Goal: Task Accomplishment & Management: Manage account settings

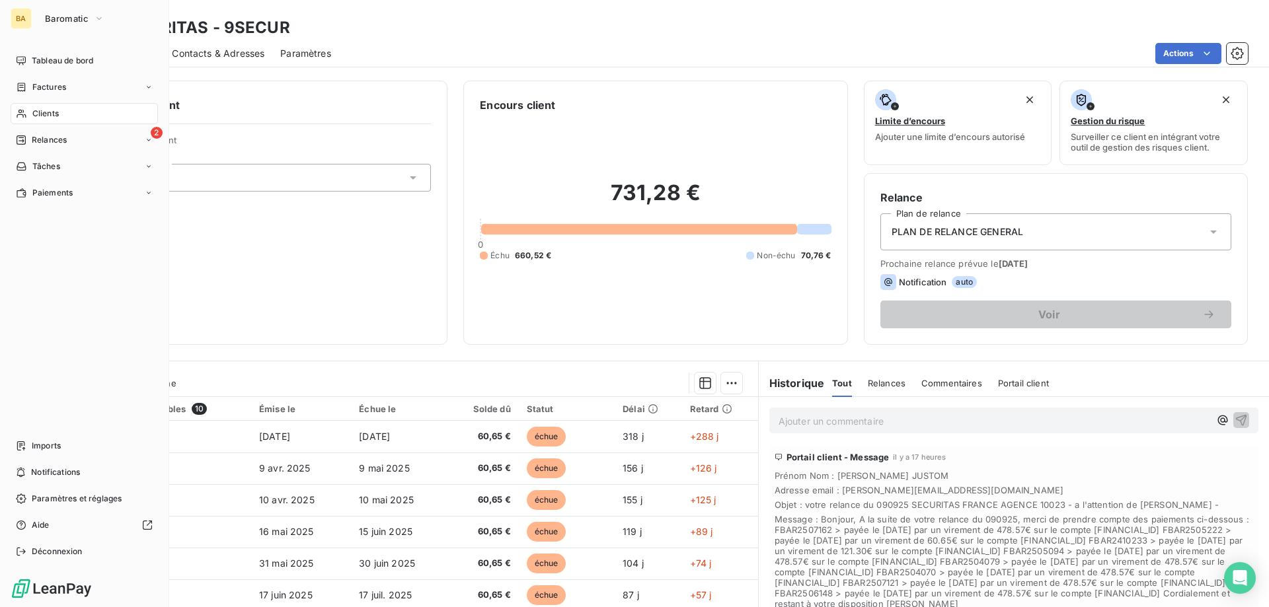
click at [34, 10] on div "BA Baromatic" at bounding box center [84, 18] width 147 height 21
click at [56, 11] on button "Baromatic" at bounding box center [74, 18] width 75 height 21
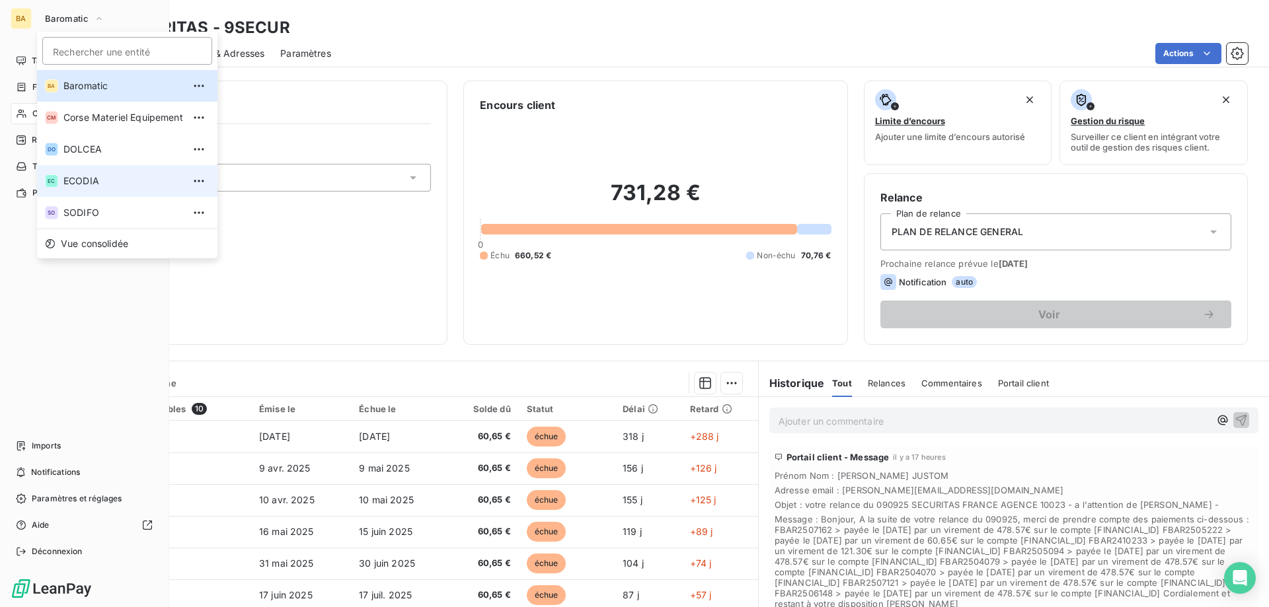
click at [104, 184] on span "ECODIA" at bounding box center [123, 180] width 120 height 13
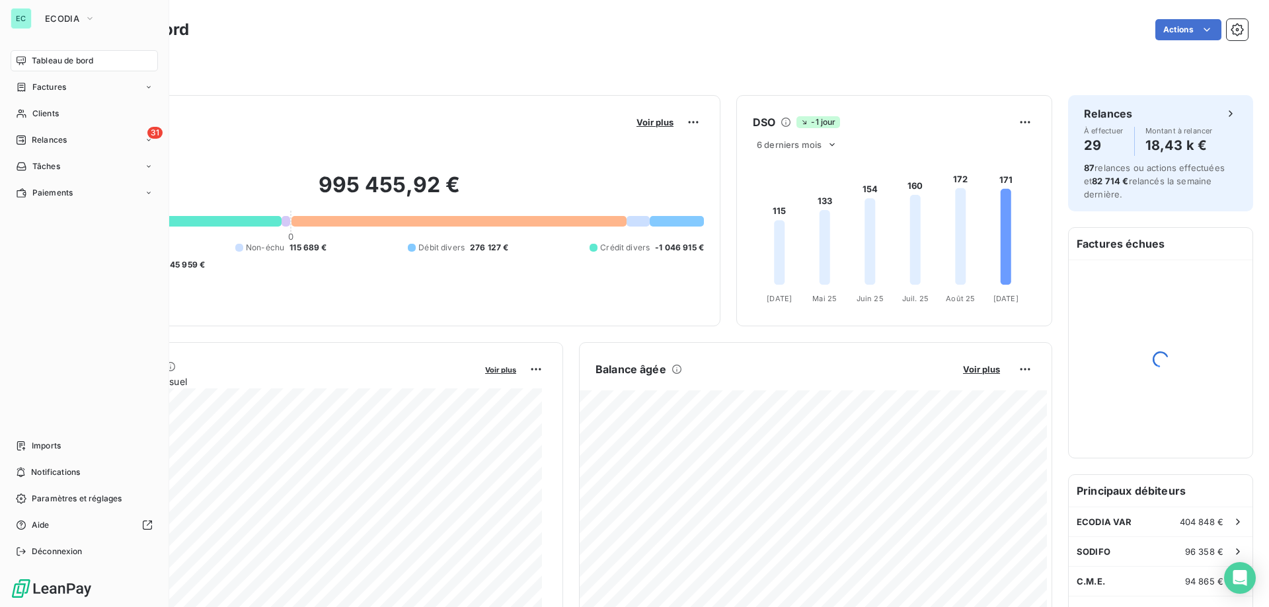
click at [30, 61] on div "Tableau de bord" at bounding box center [84, 60] width 147 height 21
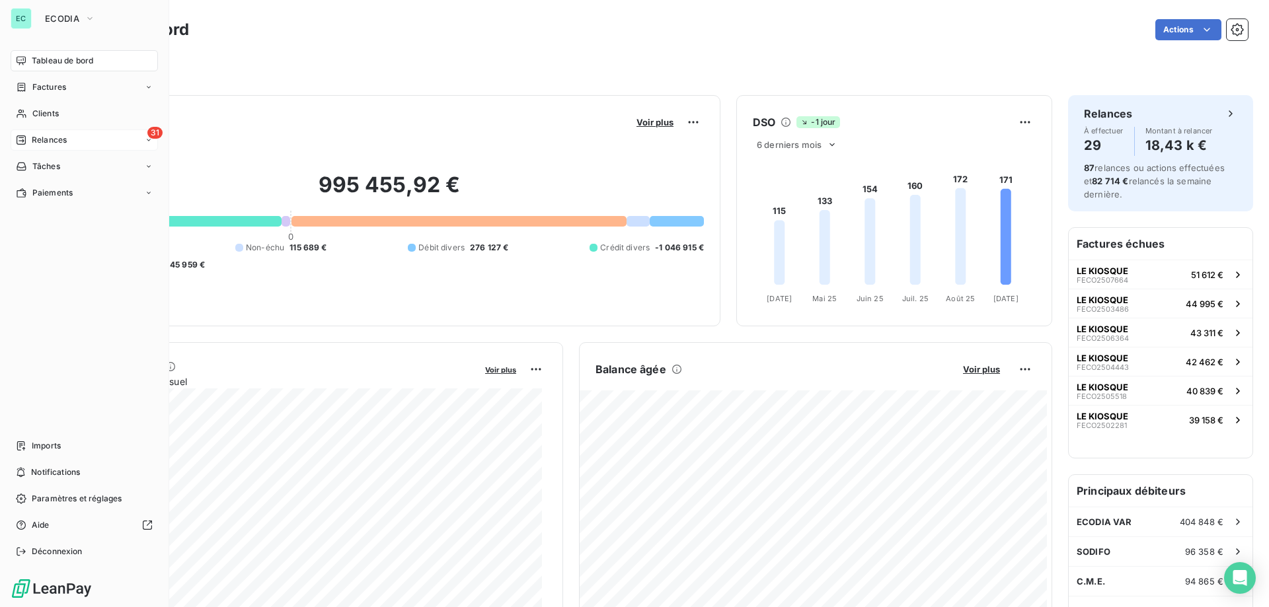
click at [56, 143] on span "Relances" at bounding box center [49, 140] width 35 height 12
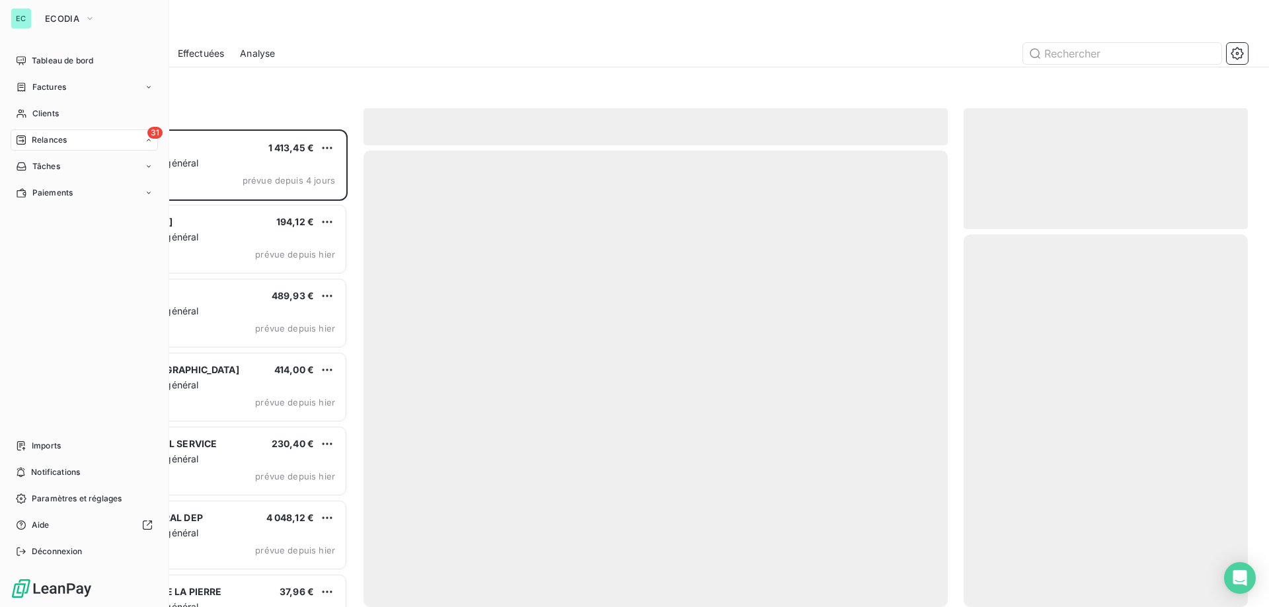
scroll to position [468, 274]
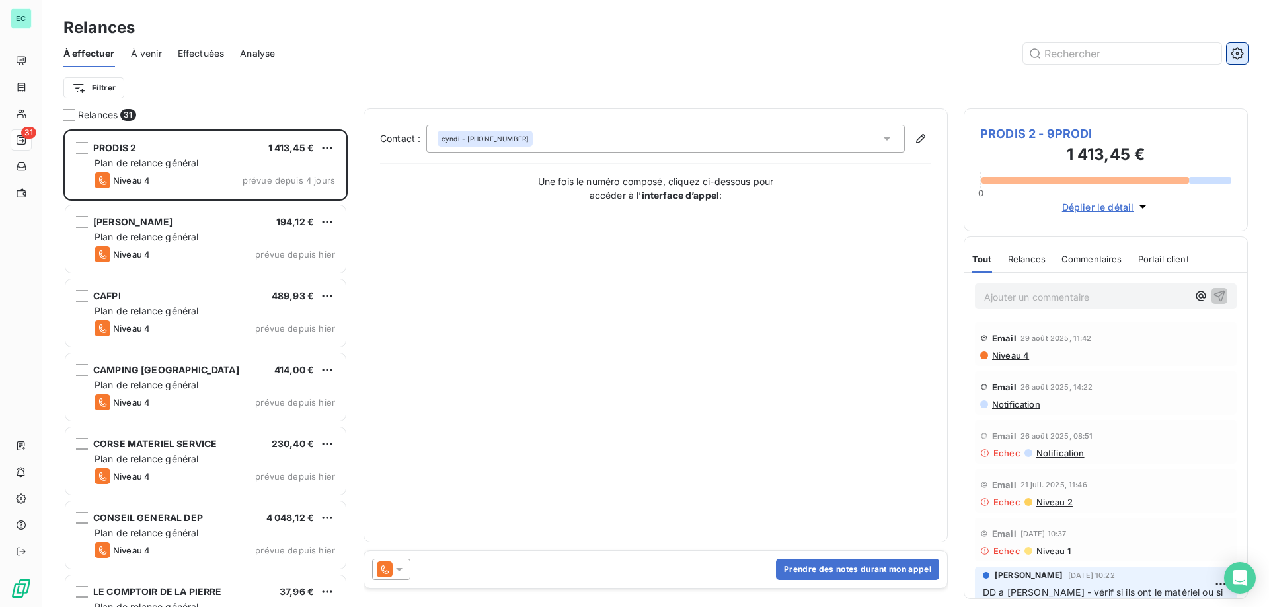
click at [1243, 53] on icon "button" at bounding box center [1237, 53] width 13 height 13
click at [1237, 51] on icon "button" at bounding box center [1237, 53] width 13 height 13
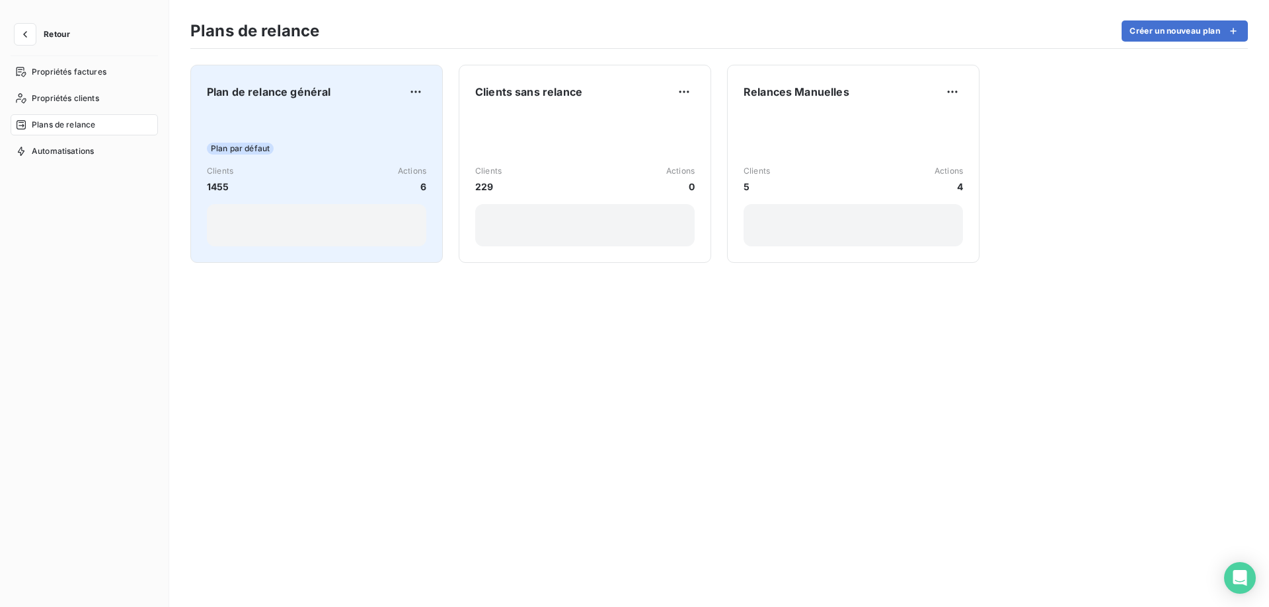
click at [296, 91] on span "Plan de relance général" at bounding box center [269, 92] width 124 height 16
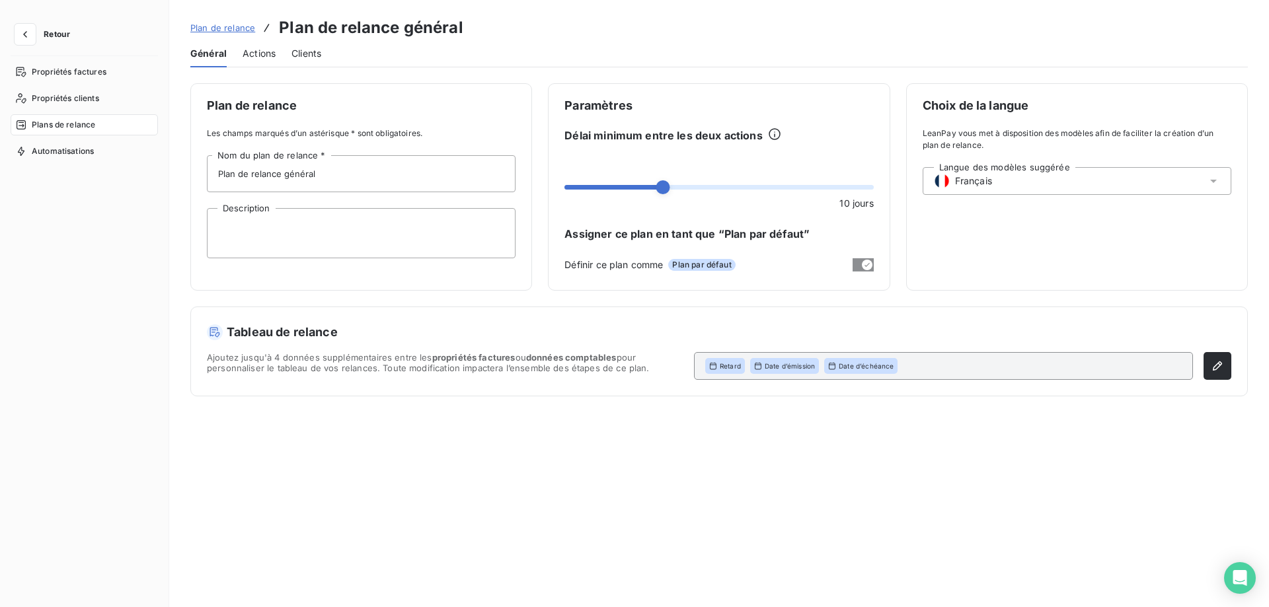
click at [261, 51] on span "Actions" at bounding box center [259, 53] width 33 height 13
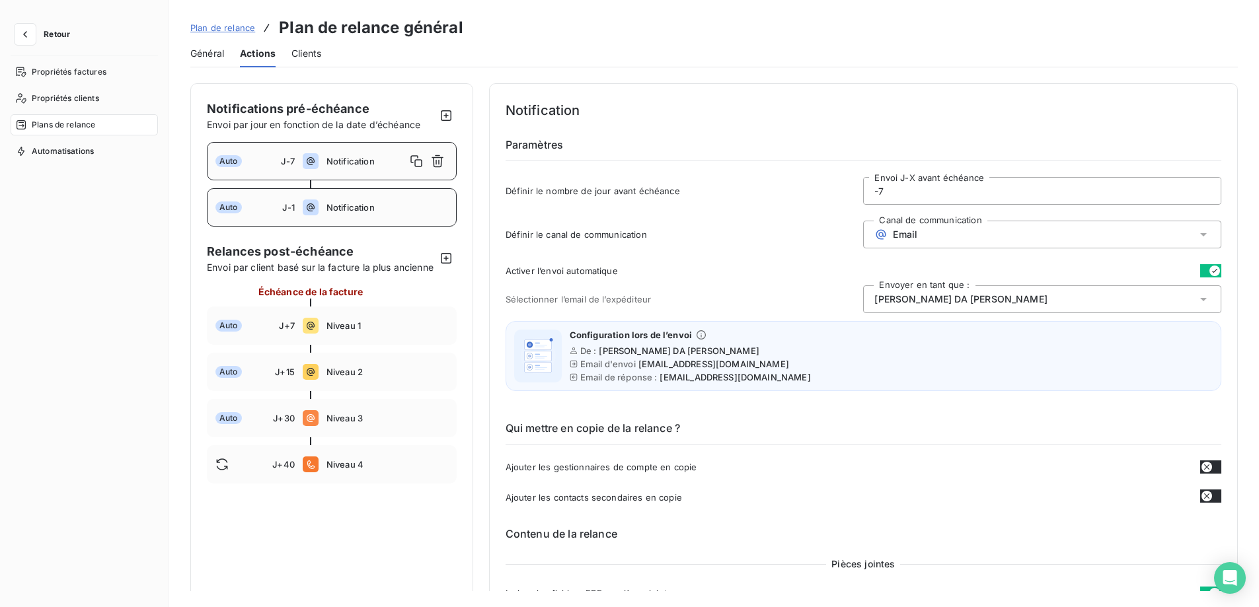
click at [408, 207] on span "Notification" at bounding box center [388, 207] width 122 height 11
click at [380, 331] on span "Niveau 1" at bounding box center [388, 326] width 122 height 11
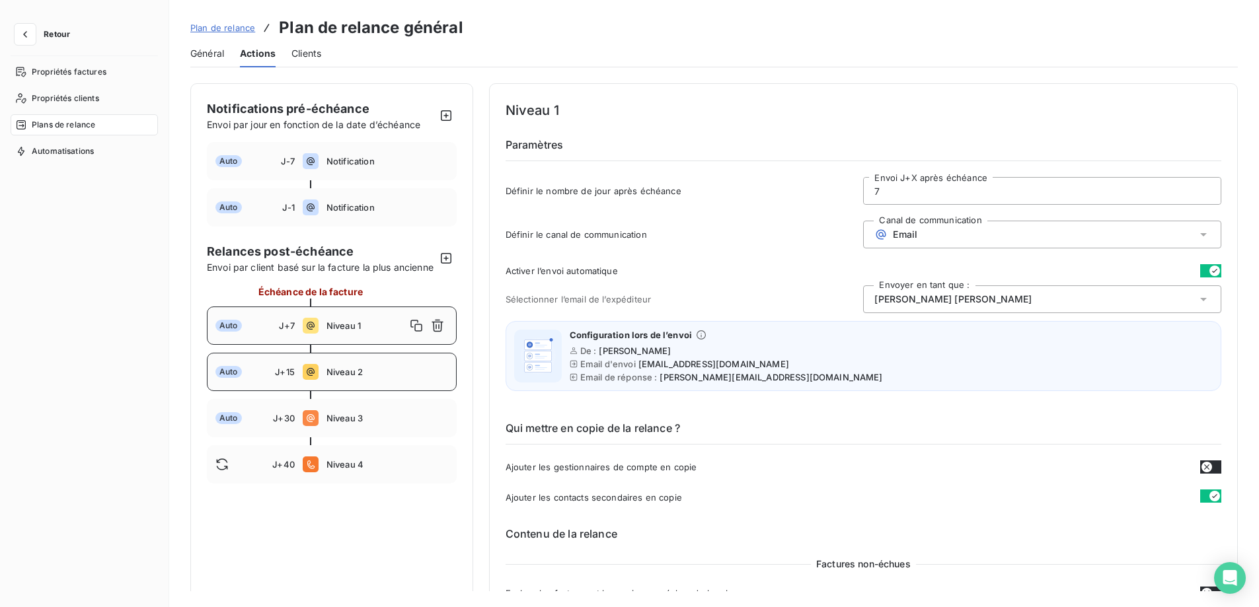
click at [370, 377] on span "Niveau 2" at bounding box center [388, 372] width 122 height 11
click at [408, 424] on span "Niveau 3" at bounding box center [388, 418] width 122 height 11
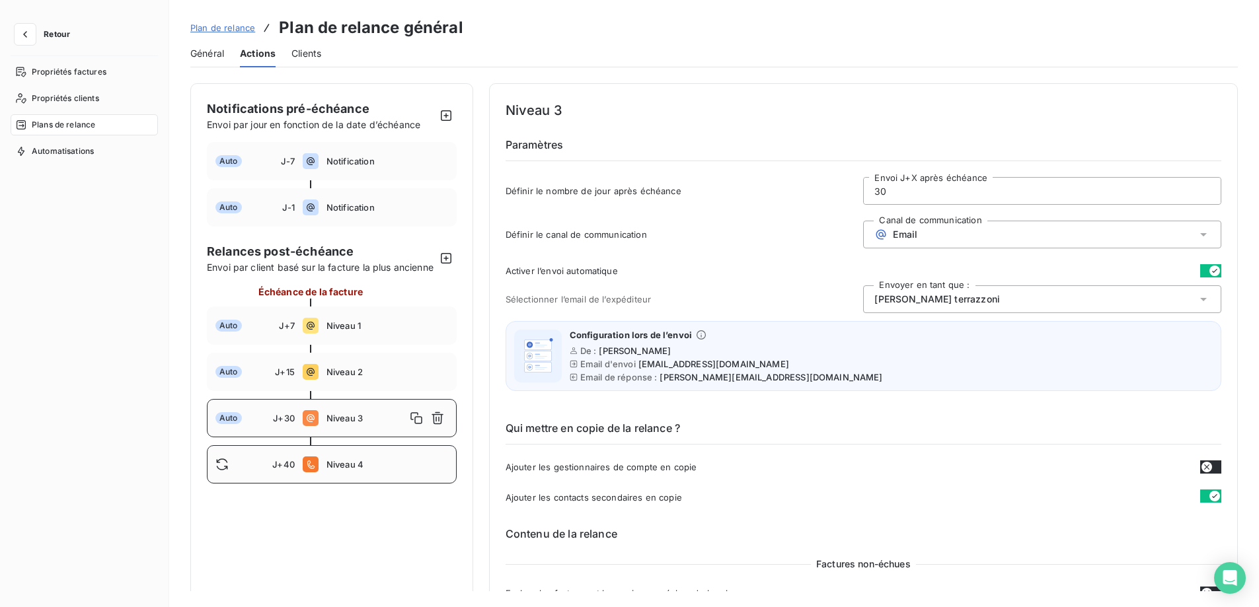
click at [408, 470] on span "Niveau 4" at bounding box center [388, 464] width 122 height 11
type input "40"
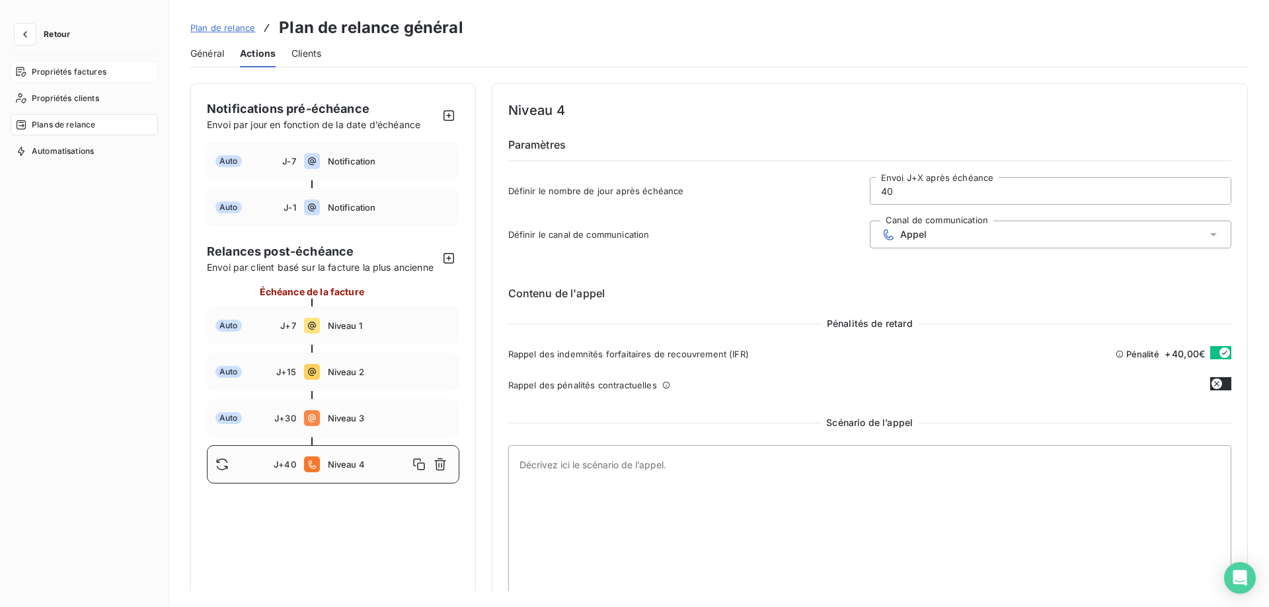
click at [66, 77] on span "Propriétés factures" at bounding box center [69, 72] width 75 height 12
